Goal: Transaction & Acquisition: Purchase product/service

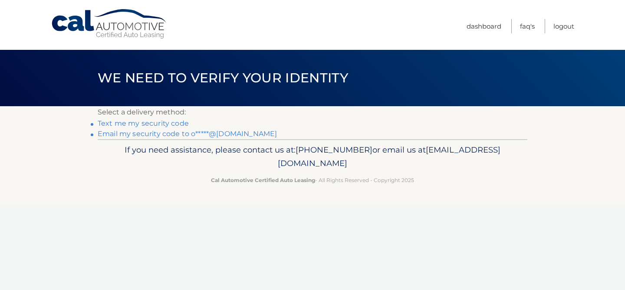
click at [207, 133] on link "Email my security code to o*****@[DOMAIN_NAME]" at bounding box center [187, 134] width 179 height 8
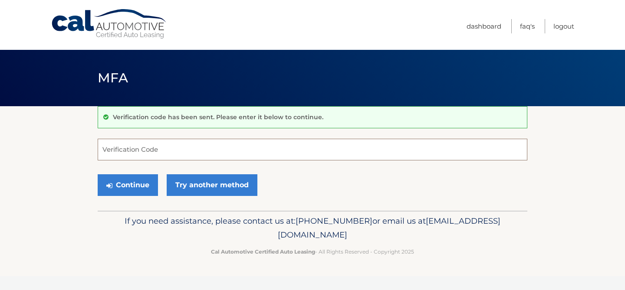
click at [247, 155] on input "Verification Code" at bounding box center [312, 150] width 429 height 22
paste input "584850"
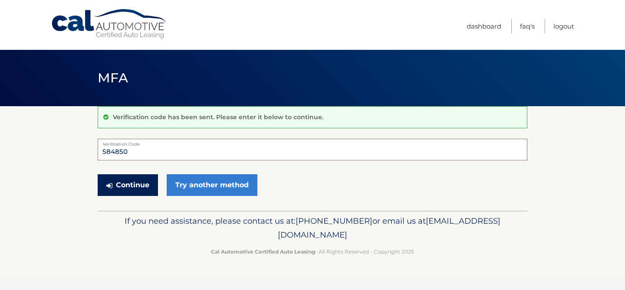
type input "584850"
click at [131, 184] on button "Continue" at bounding box center [128, 185] width 60 height 22
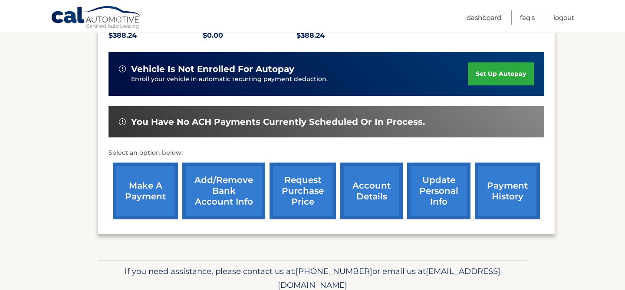
scroll to position [203, 0]
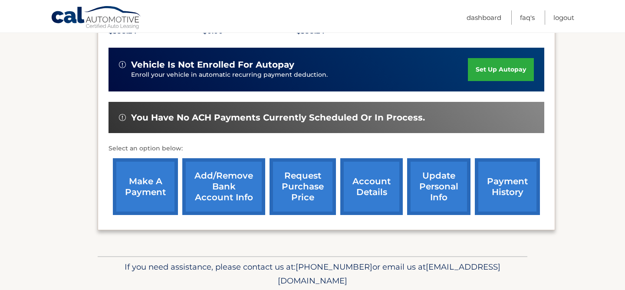
click at [369, 190] on link "account details" at bounding box center [371, 186] width 62 height 57
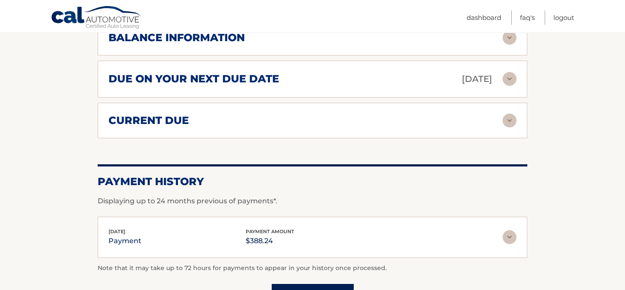
scroll to position [554, 0]
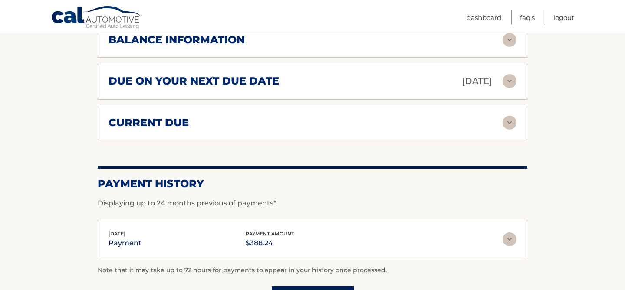
click at [505, 121] on img at bounding box center [509, 123] width 14 height 14
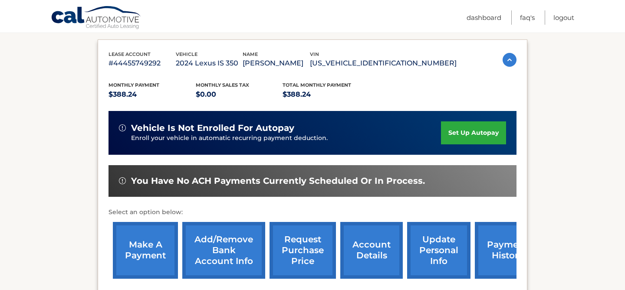
scroll to position [151, 0]
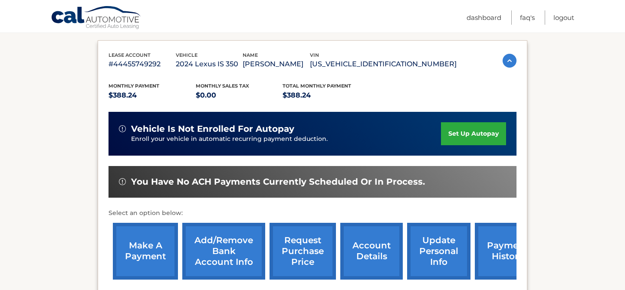
click at [148, 248] on link "make a payment" at bounding box center [145, 251] width 65 height 57
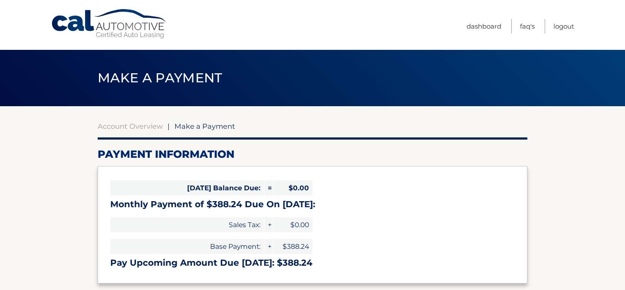
select select "ZjRlM2NlODItODlkZi00MjEzLTkxOWQtOTljOTIwNjA0MTM5"
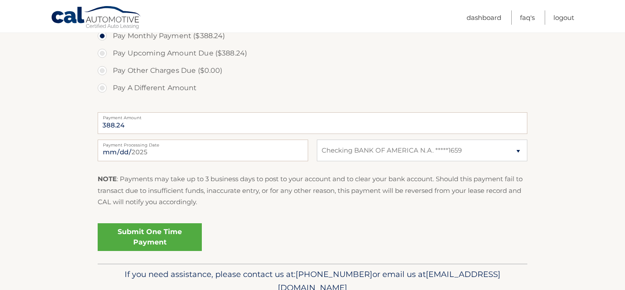
scroll to position [295, 0]
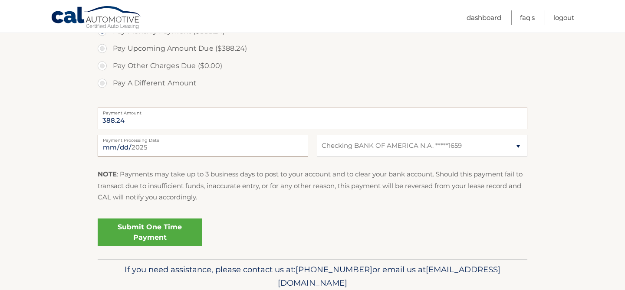
click at [131, 150] on input "[DATE]" at bounding box center [203, 146] width 210 height 22
type input "[DATE]"
click at [162, 231] on link "Submit One Time Payment" at bounding box center [150, 233] width 104 height 28
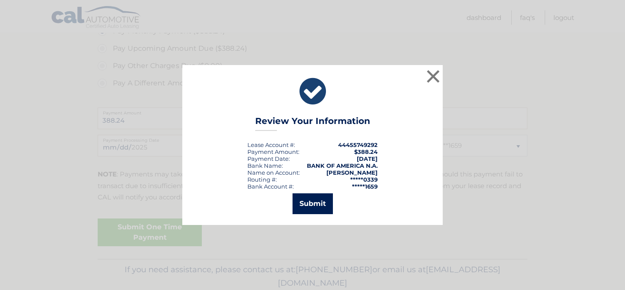
click at [318, 204] on button "Submit" at bounding box center [312, 203] width 40 height 21
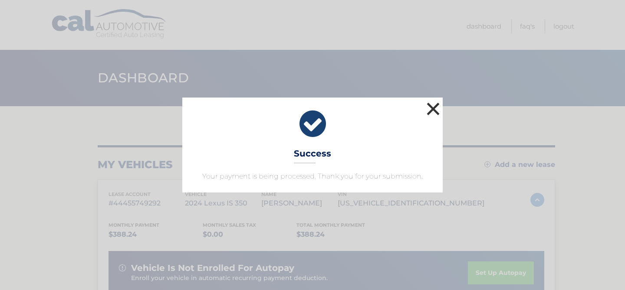
click at [436, 109] on button "×" at bounding box center [432, 108] width 17 height 17
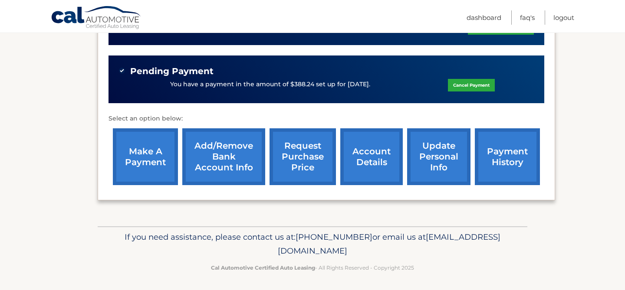
scroll to position [252, 0]
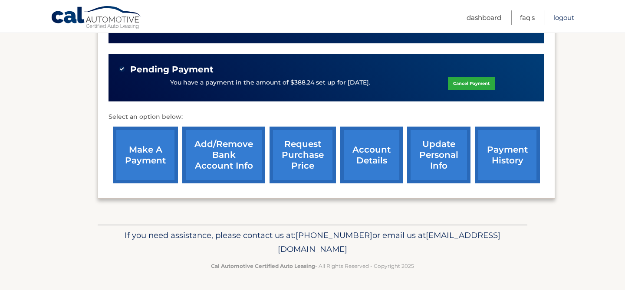
click at [565, 18] on link "Logout" at bounding box center [563, 17] width 21 height 14
